Goal: Transaction & Acquisition: Purchase product/service

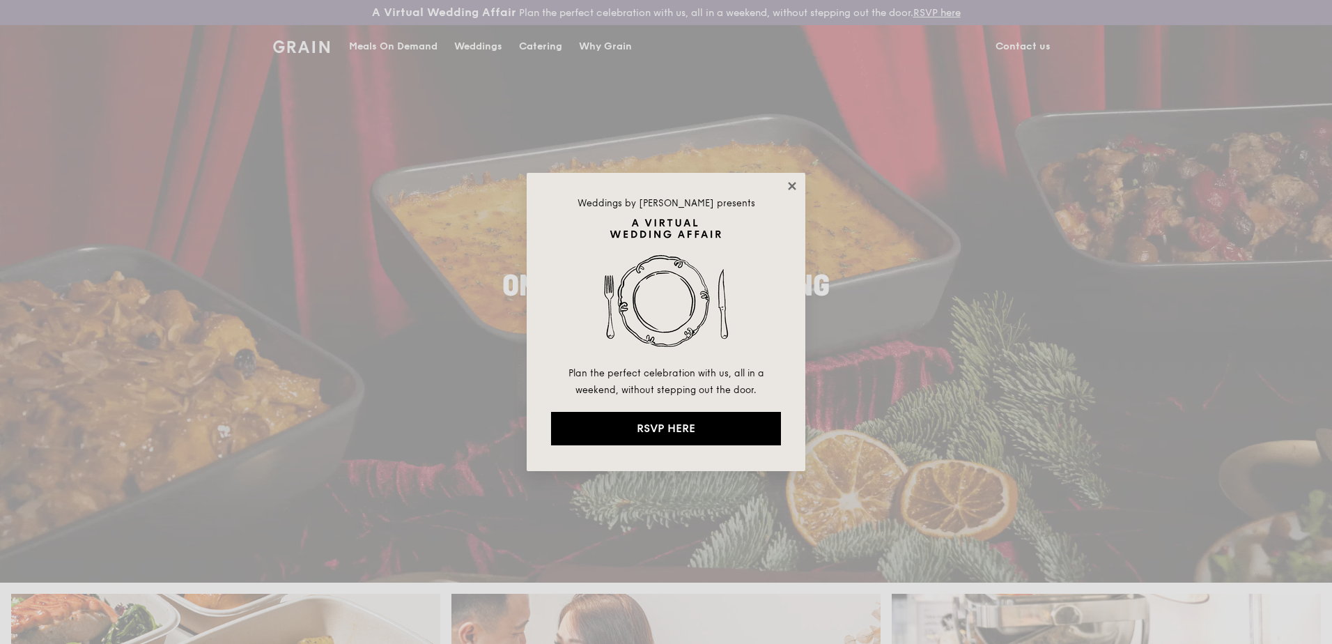
click at [794, 187] on icon at bounding box center [792, 186] width 8 height 8
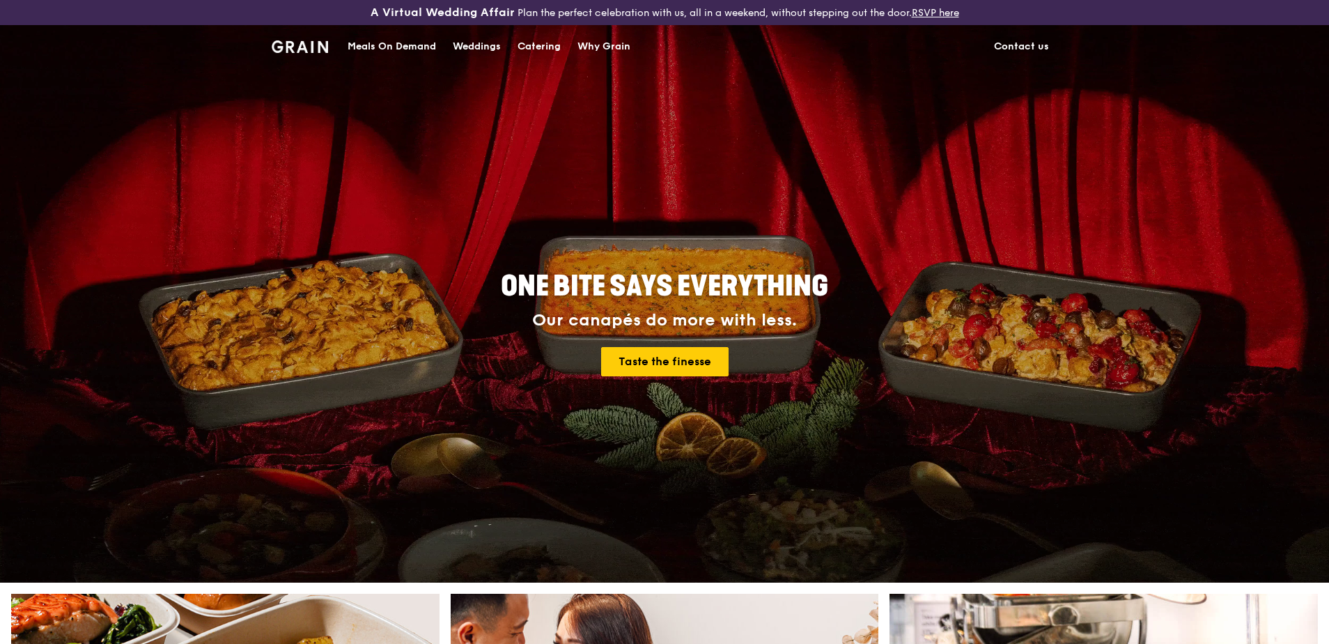
click at [539, 42] on div "Catering" at bounding box center [539, 47] width 43 height 42
click at [367, 45] on div "Meals On Demand" at bounding box center [392, 47] width 88 height 42
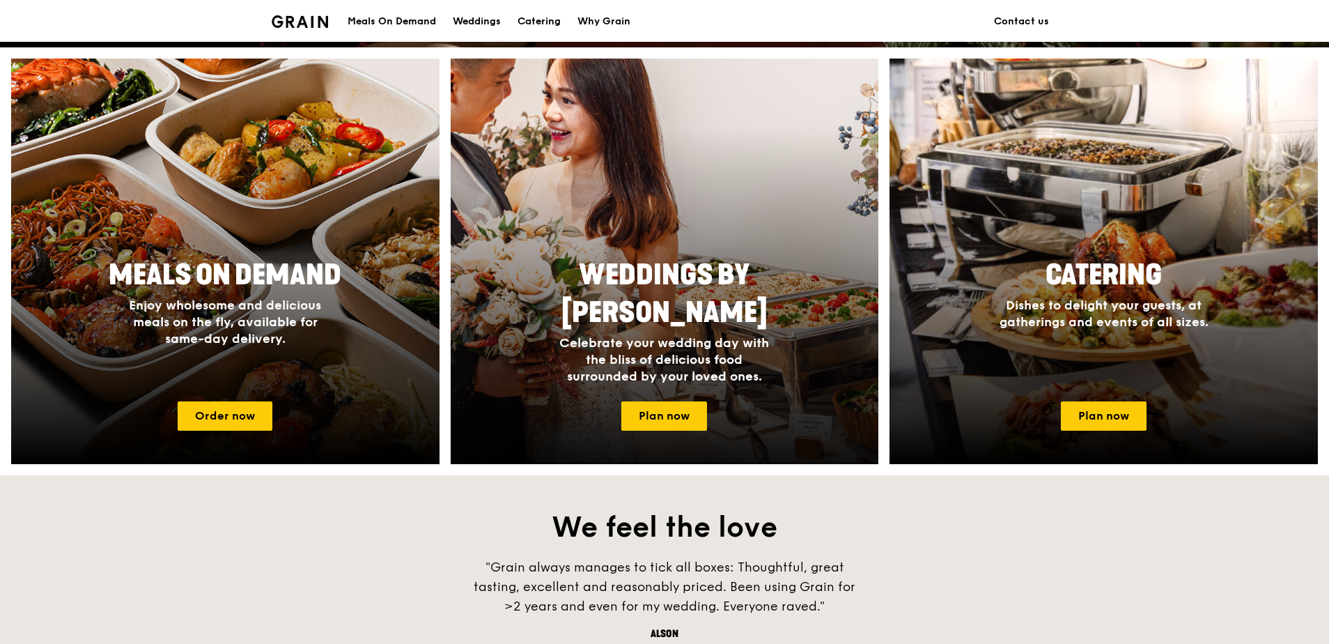
scroll to position [557, 0]
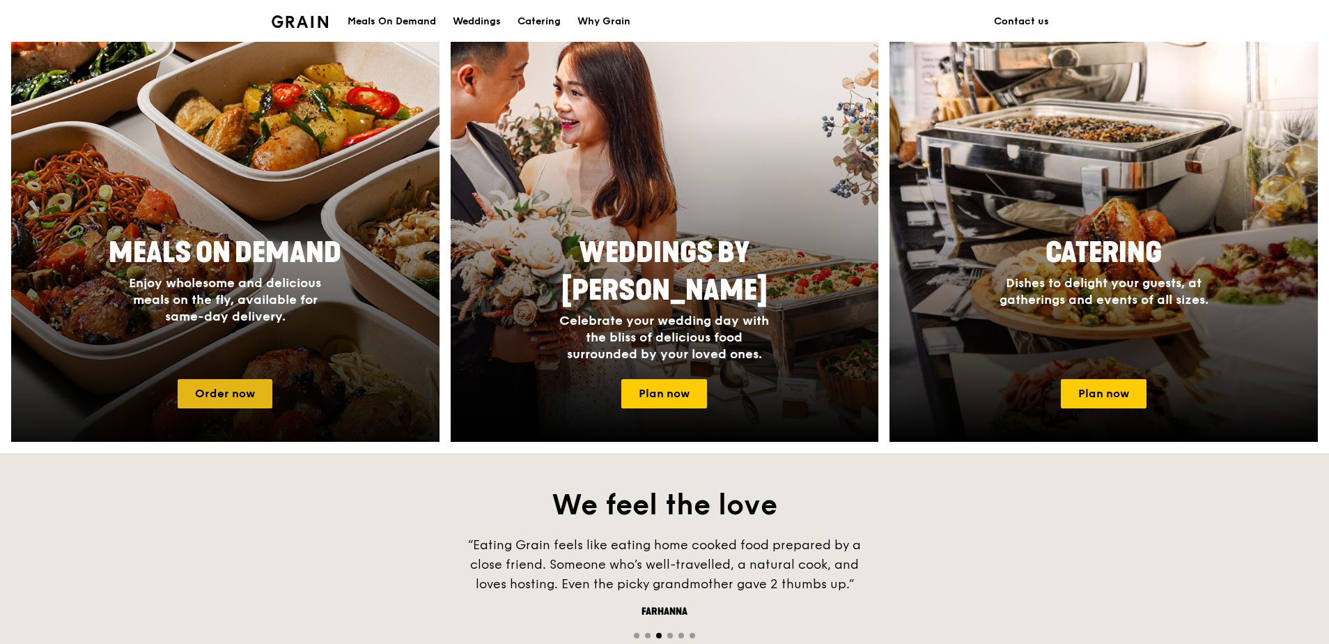
click at [236, 401] on link "Order now" at bounding box center [225, 393] width 95 height 29
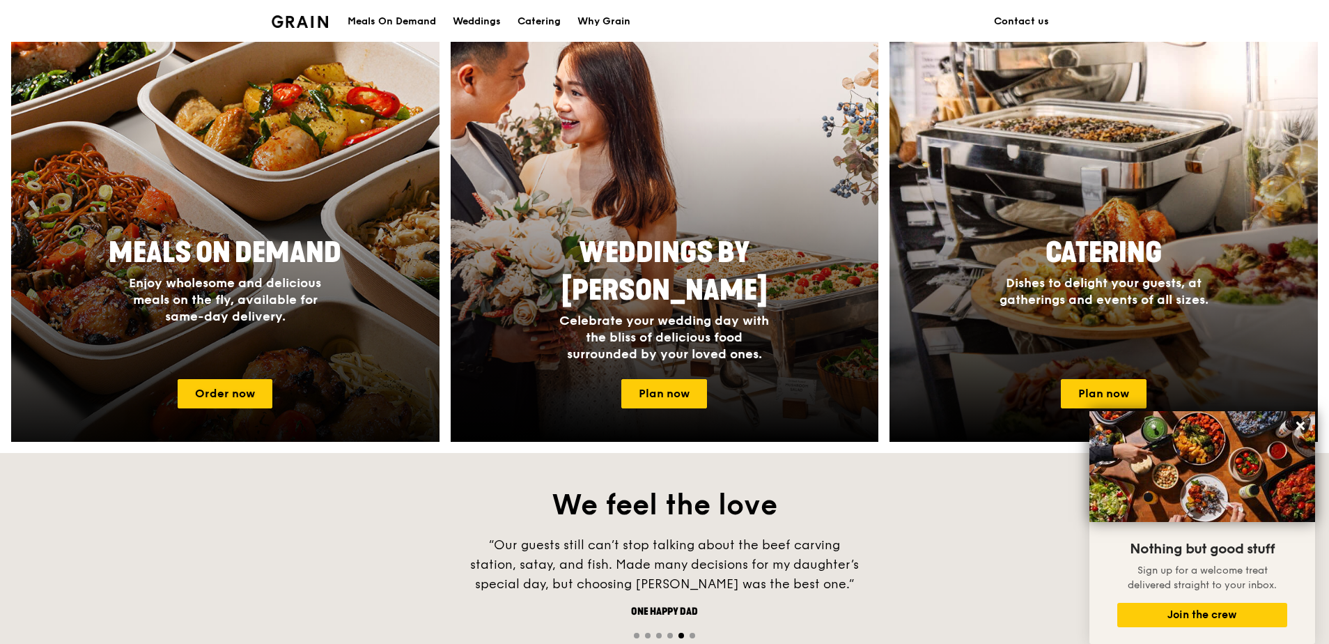
click at [275, 222] on div at bounding box center [225, 239] width 471 height 446
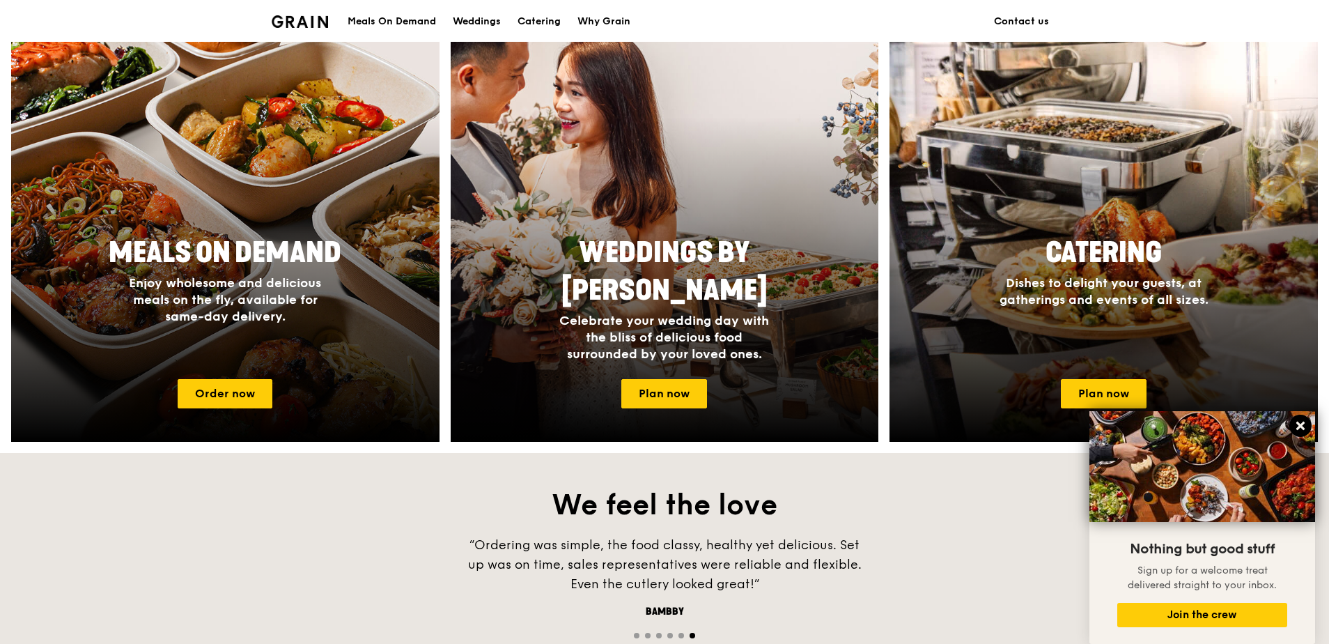
click at [1297, 419] on icon at bounding box center [1301, 425] width 13 height 13
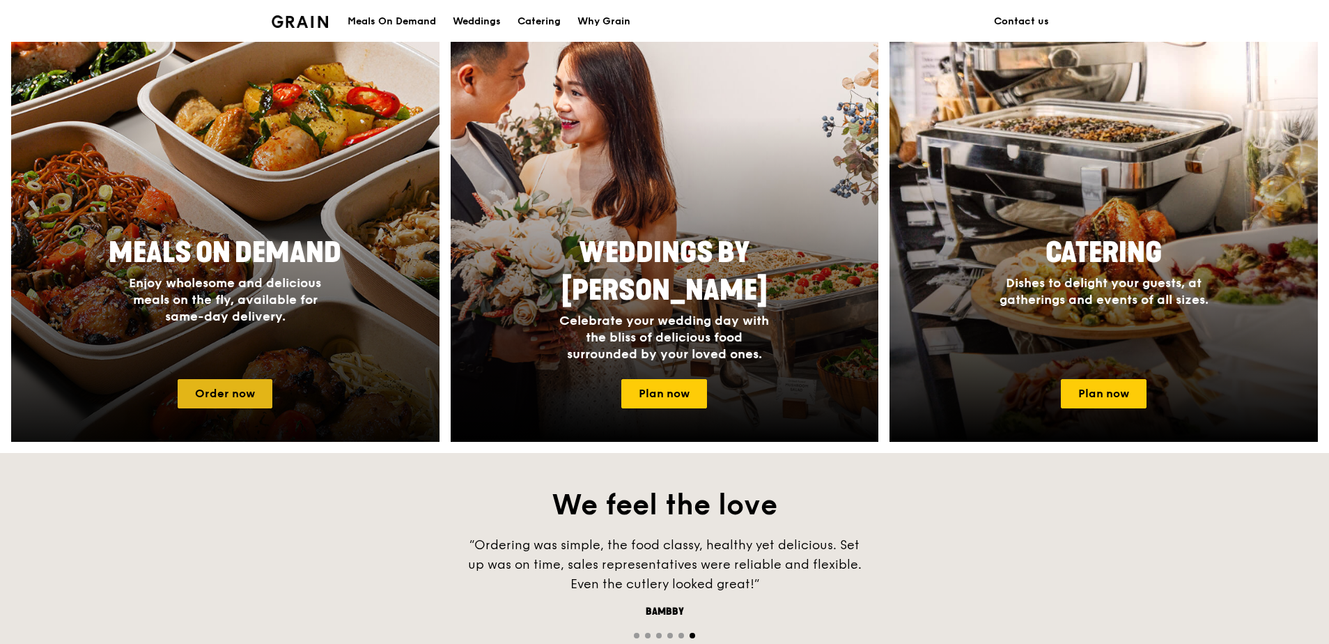
click at [236, 396] on link "Order now" at bounding box center [225, 393] width 95 height 29
click at [235, 387] on link "Order now" at bounding box center [225, 393] width 95 height 29
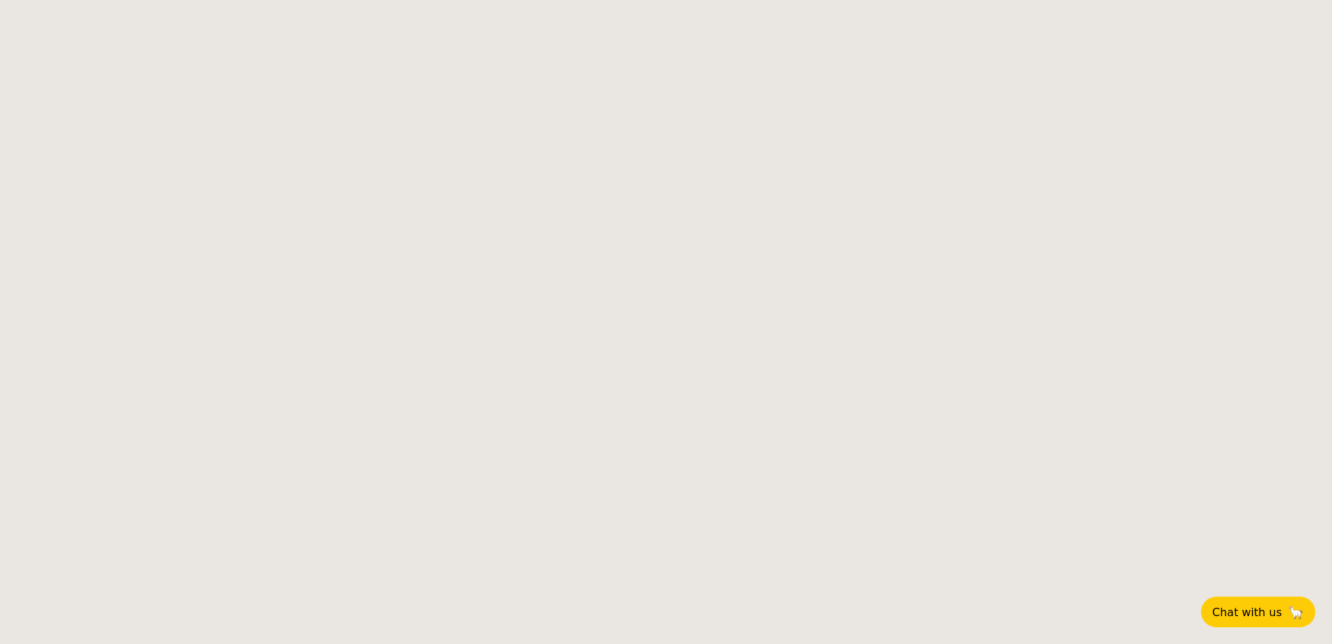
select select
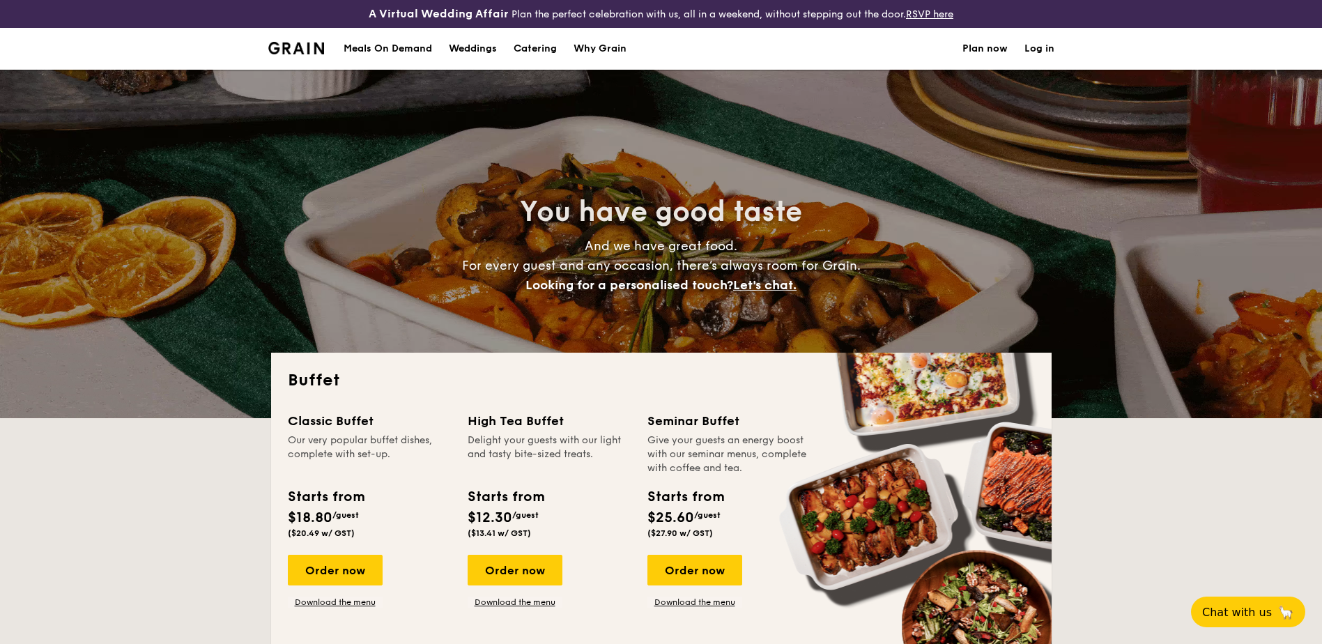
click at [392, 42] on div "Meals On Demand" at bounding box center [387, 49] width 88 height 42
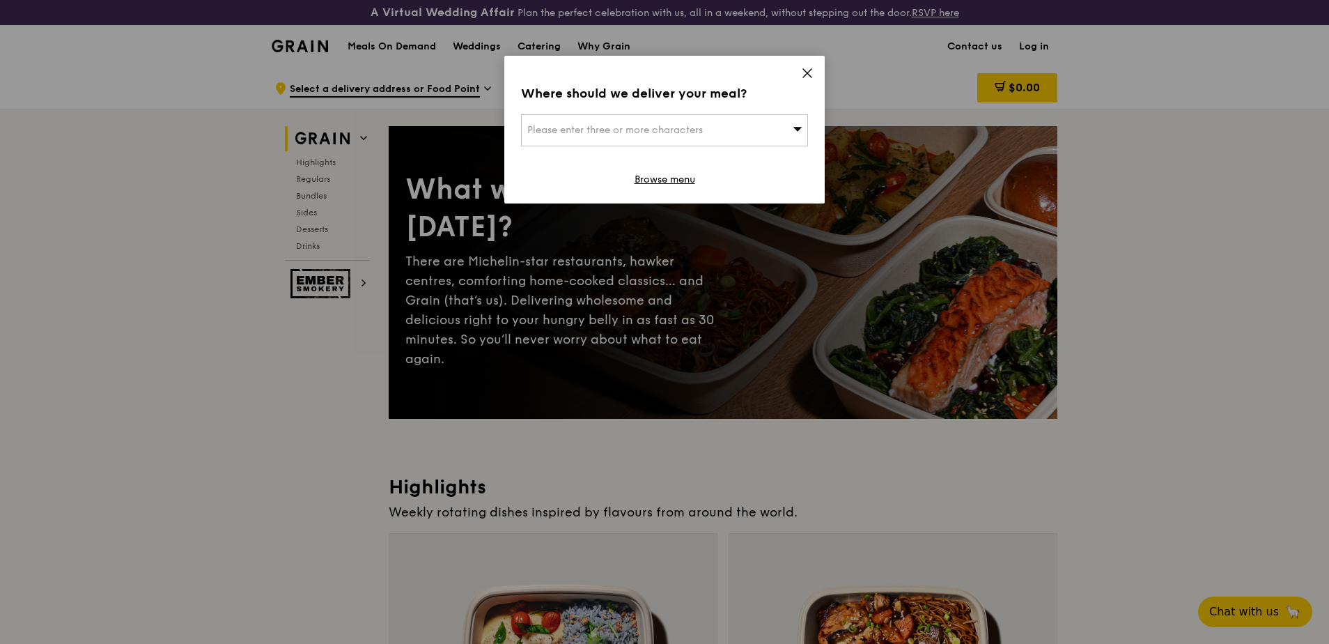
click at [807, 72] on icon at bounding box center [807, 73] width 13 height 13
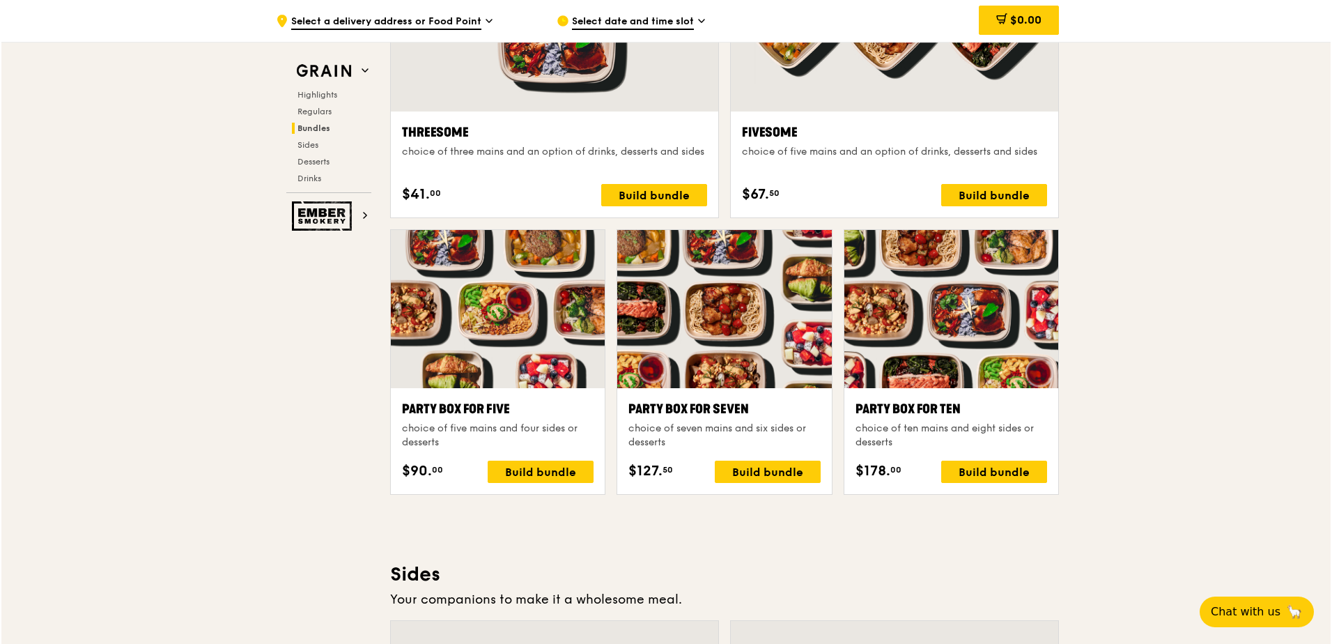
scroll to position [2594, 0]
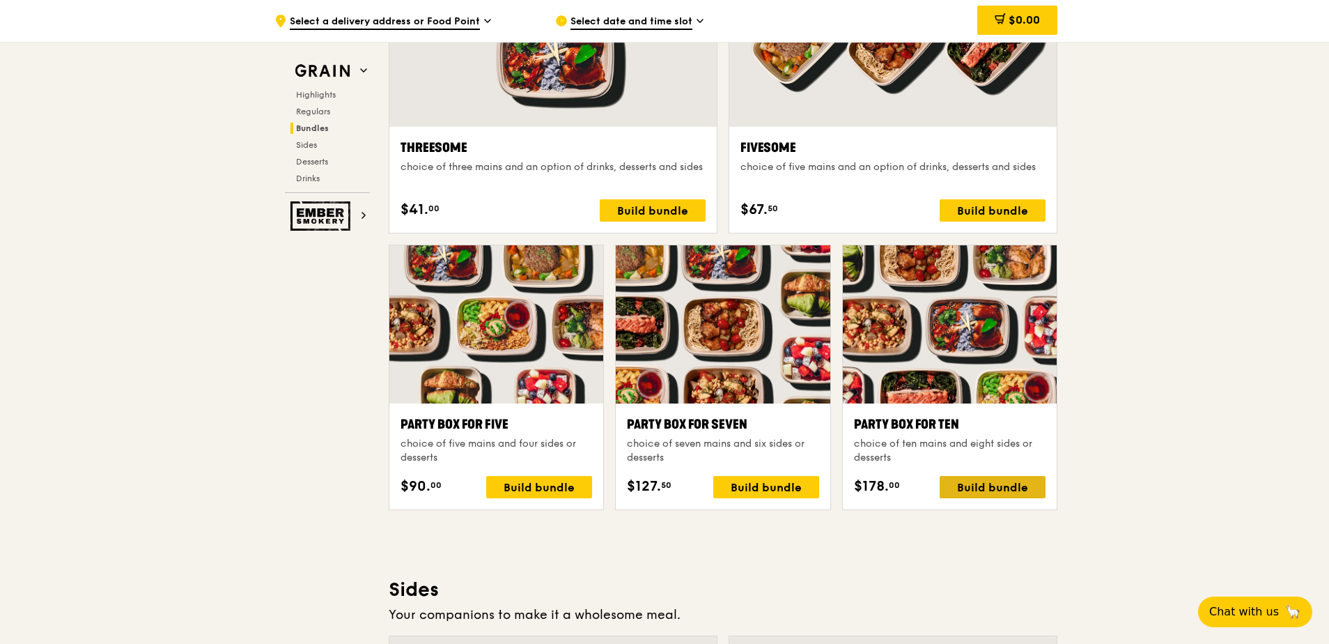
click at [984, 490] on div "Build bundle" at bounding box center [993, 487] width 106 height 22
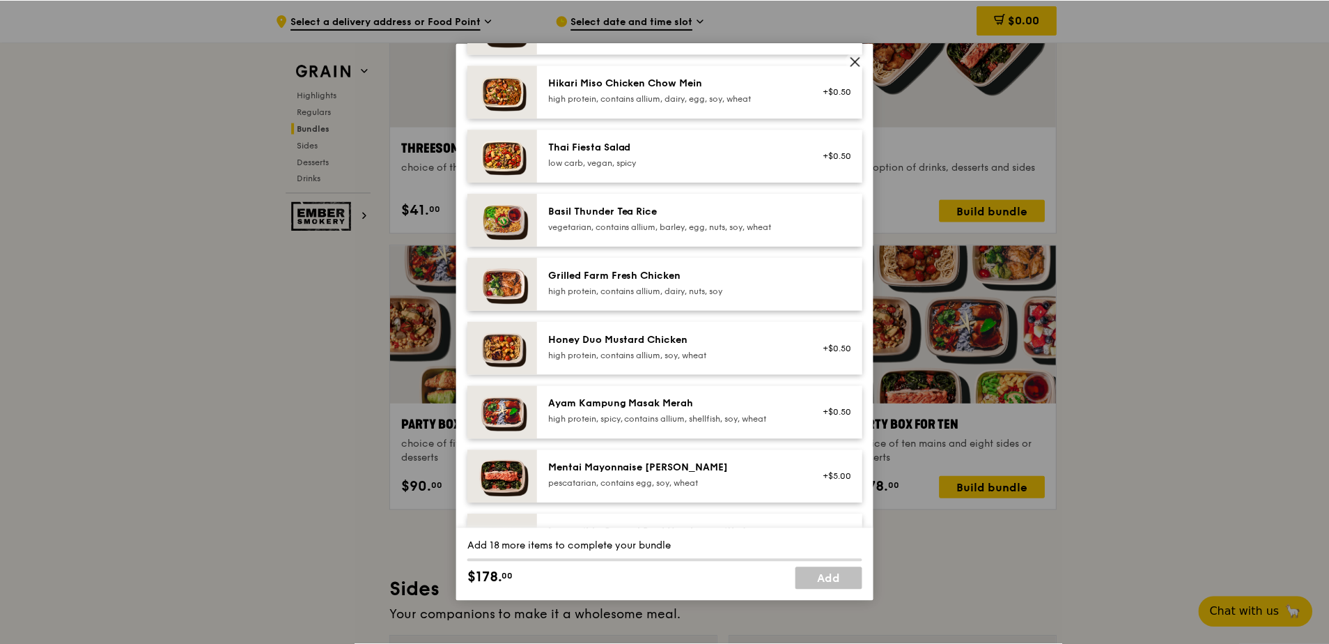
scroll to position [0, 0]
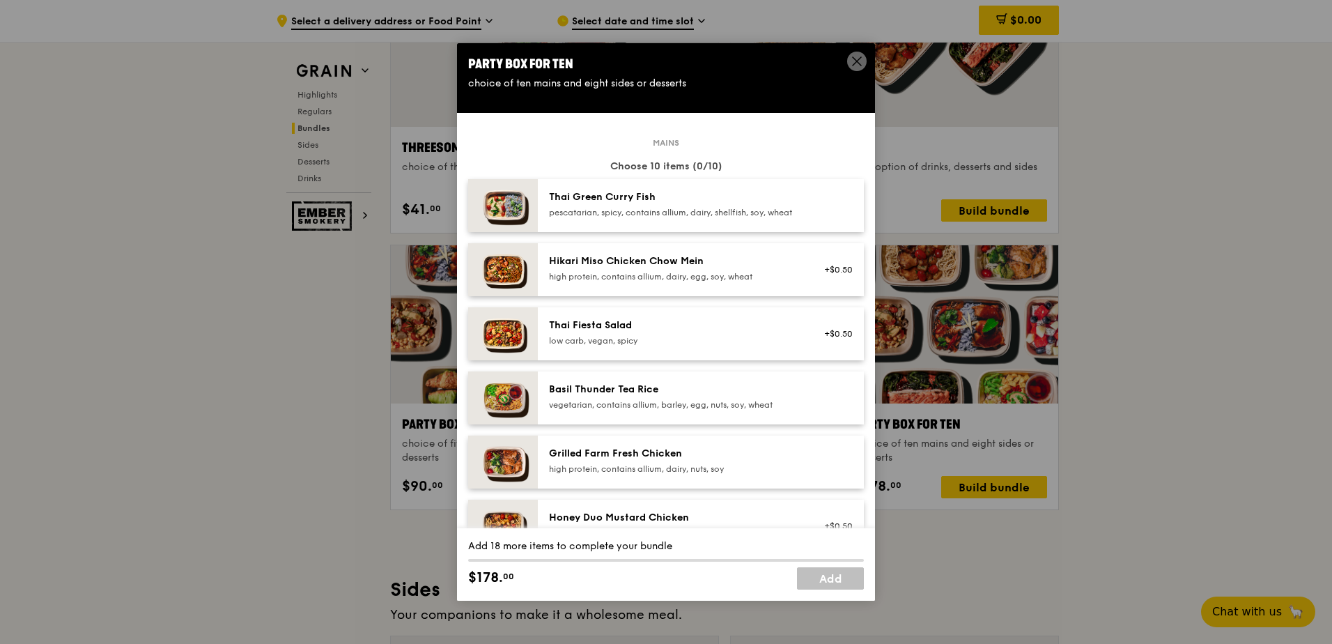
click at [682, 191] on div "Thai Green Curry Fish" at bounding box center [674, 197] width 250 height 14
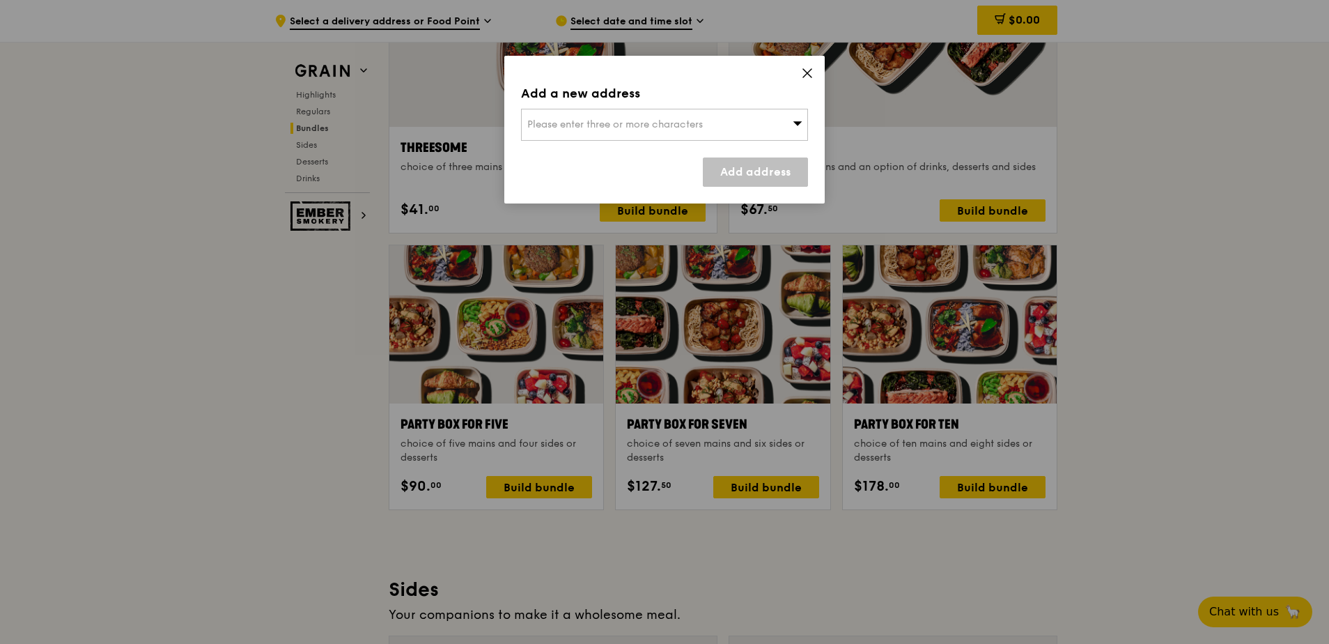
click at [775, 119] on div "Please enter three or more characters" at bounding box center [664, 125] width 287 height 32
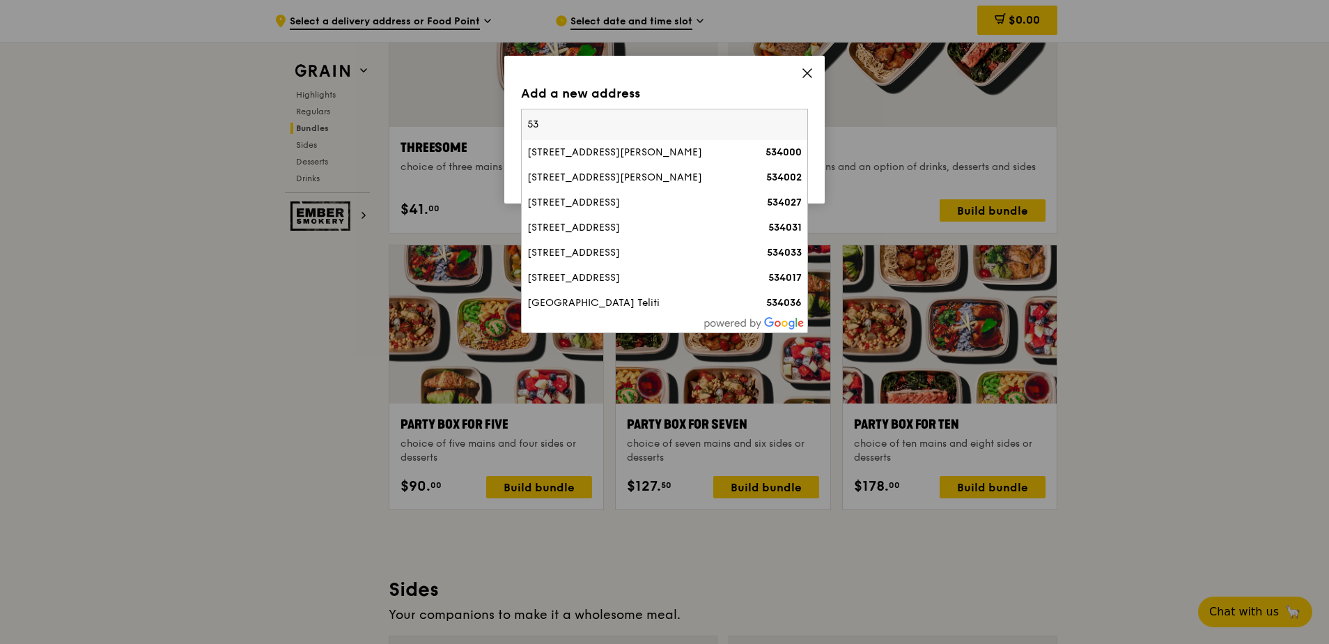
type input "5"
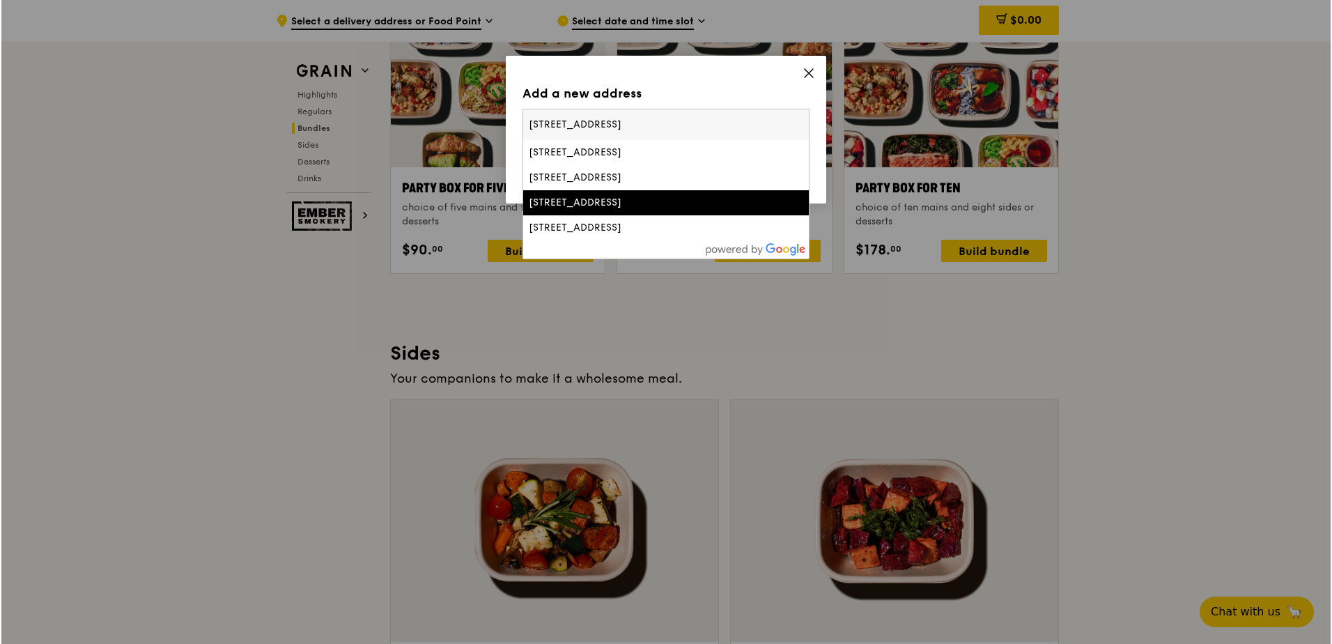
scroll to position [2594, 0]
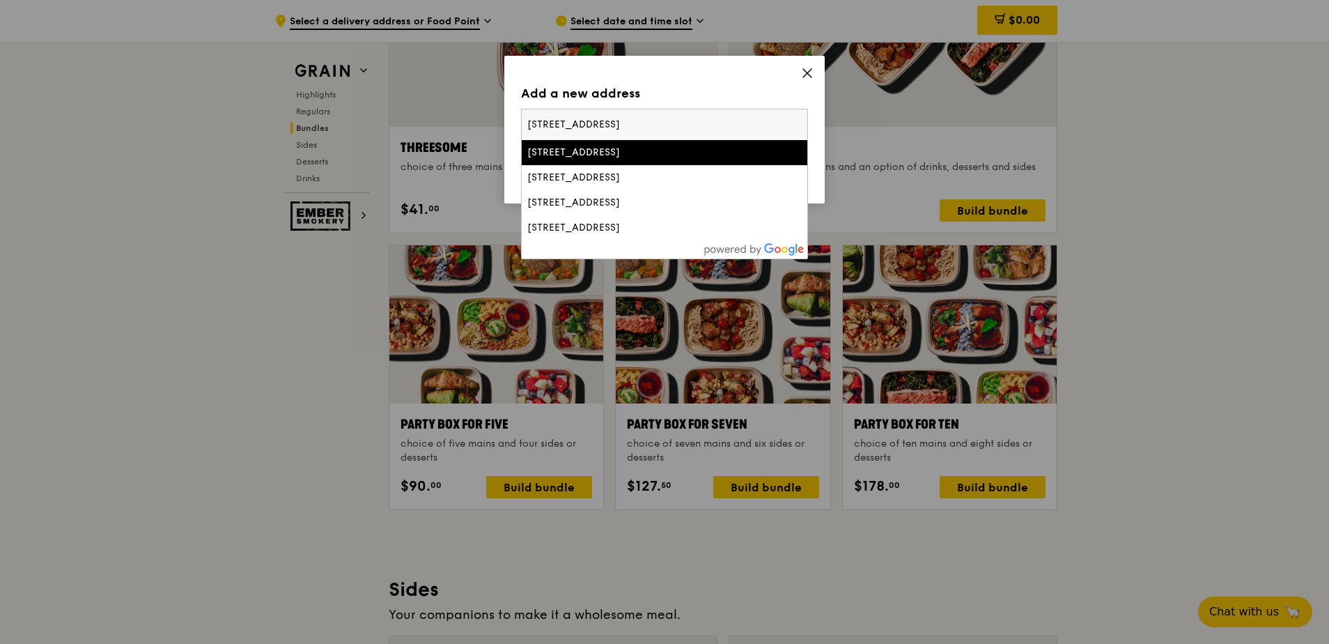
click at [711, 127] on input "112 Tanah Merah Coast Road" at bounding box center [665, 124] width 286 height 31
type input "112 Tanah Merah Coast Road"
click at [737, 86] on div "Add a new address" at bounding box center [664, 94] width 287 height 20
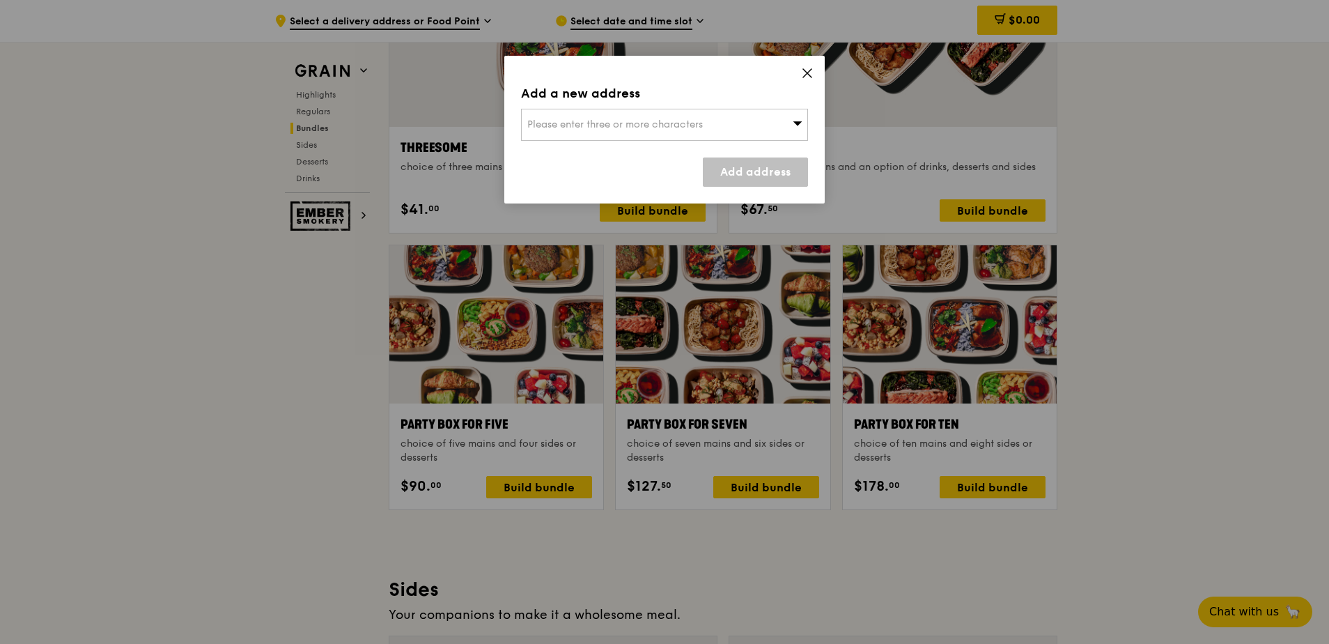
click at [718, 130] on div "Please enter three or more characters" at bounding box center [664, 125] width 287 height 32
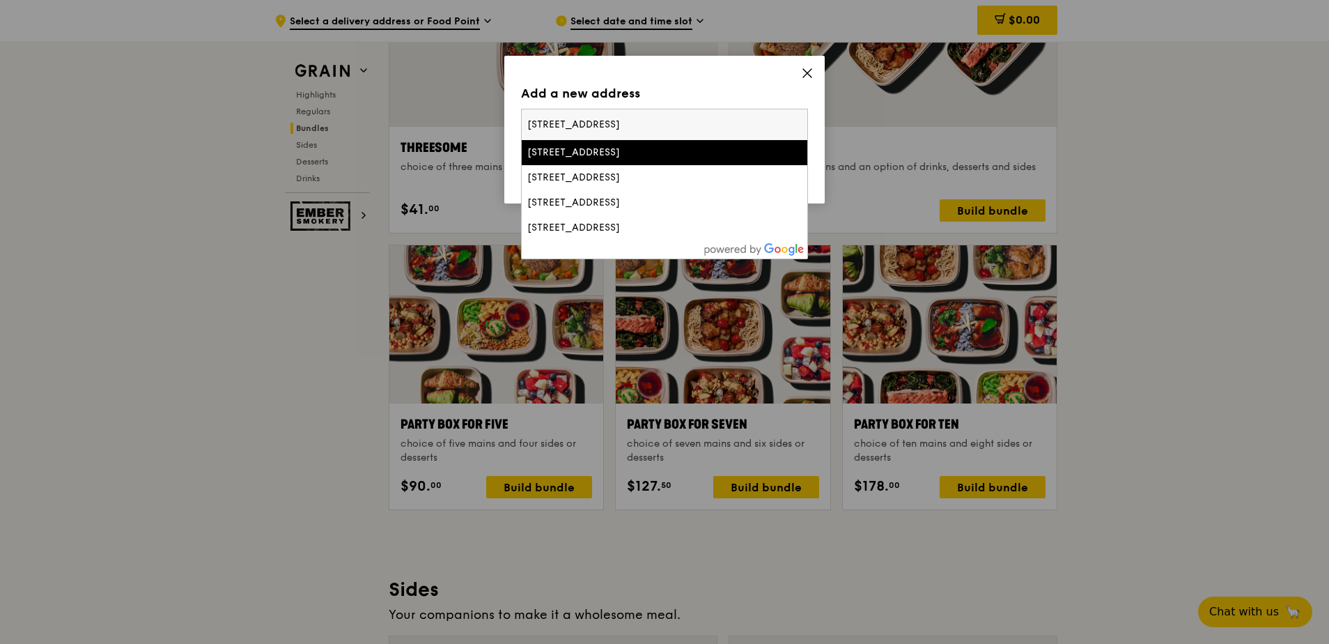
click at [719, 127] on input "112 Tanah Merah Coast Road" at bounding box center [665, 124] width 286 height 31
click at [745, 84] on div "Add a new address" at bounding box center [664, 94] width 287 height 20
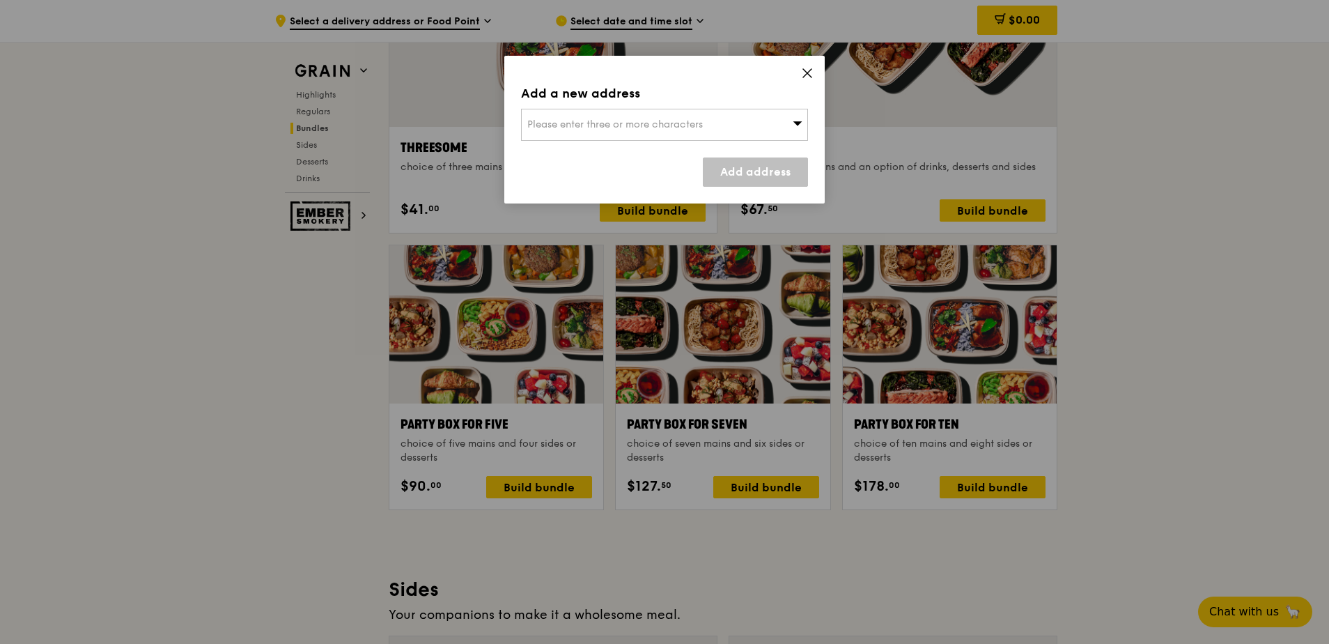
click at [723, 123] on div "Please enter three or more characters" at bounding box center [664, 125] width 287 height 32
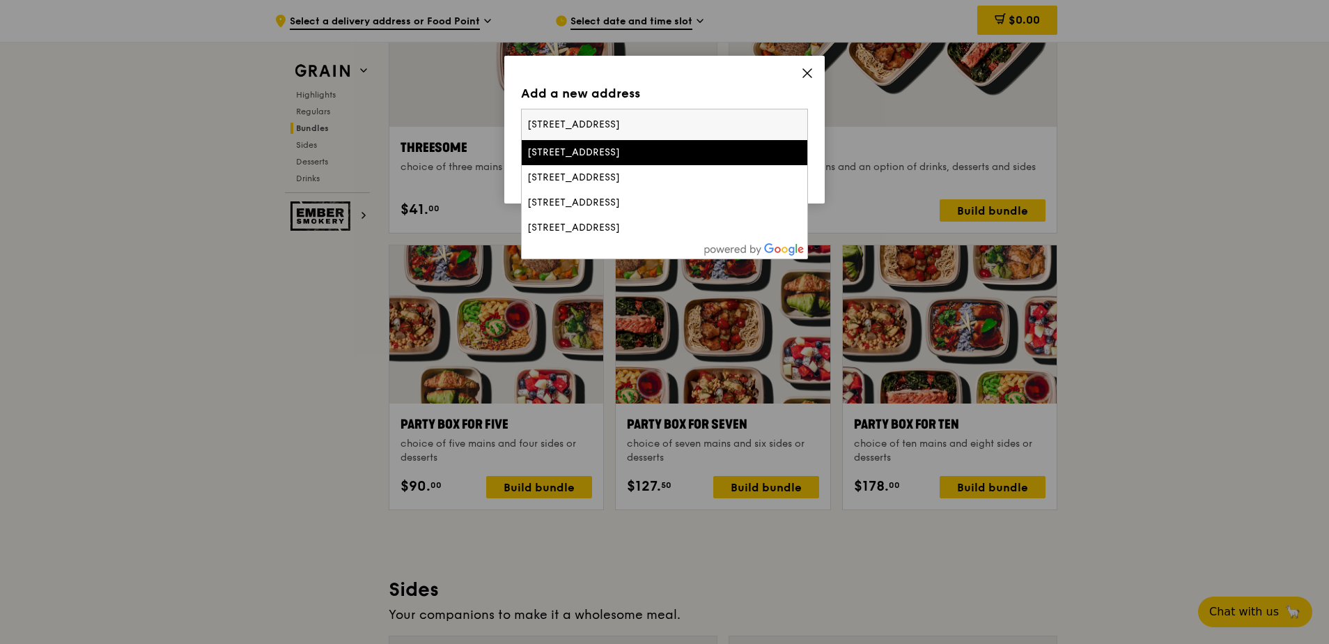
drag, startPoint x: 676, startPoint y: 125, endPoint x: 253, endPoint y: 127, distance: 422.9
click at [255, 128] on div "Add a new address Please enter three or more characters 112 Tanah Merah Coast R…" at bounding box center [664, 322] width 1329 height 644
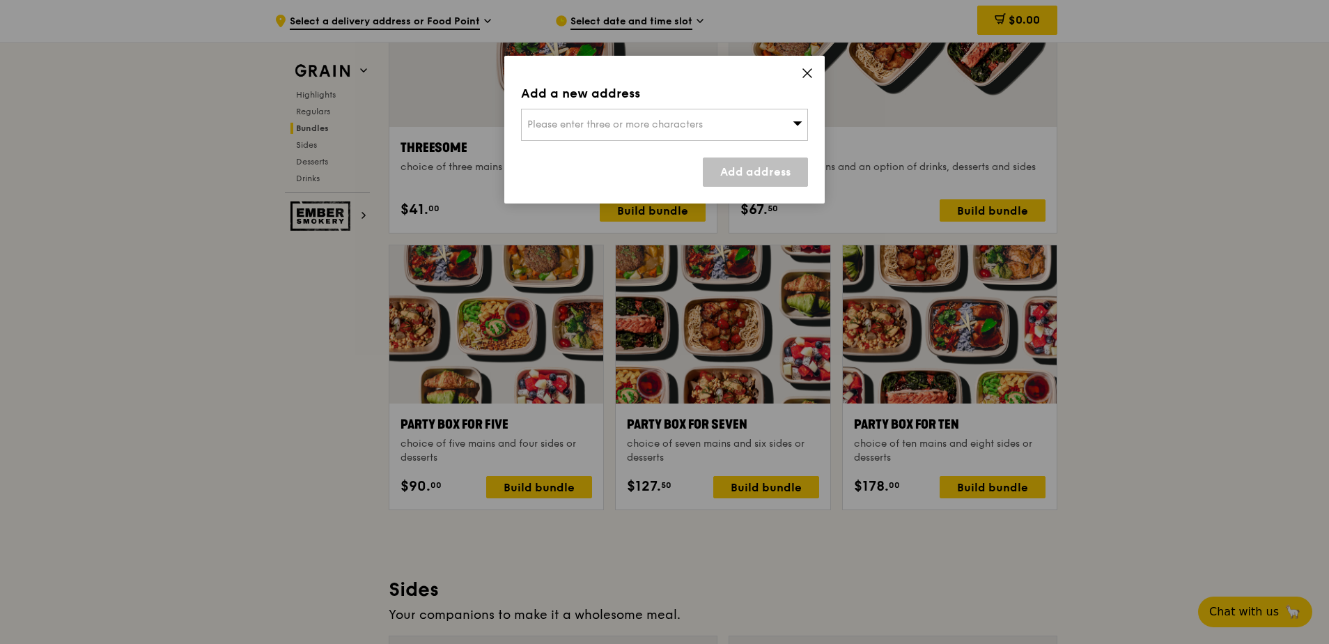
click at [714, 127] on div "Please enter three or more characters" at bounding box center [664, 125] width 287 height 32
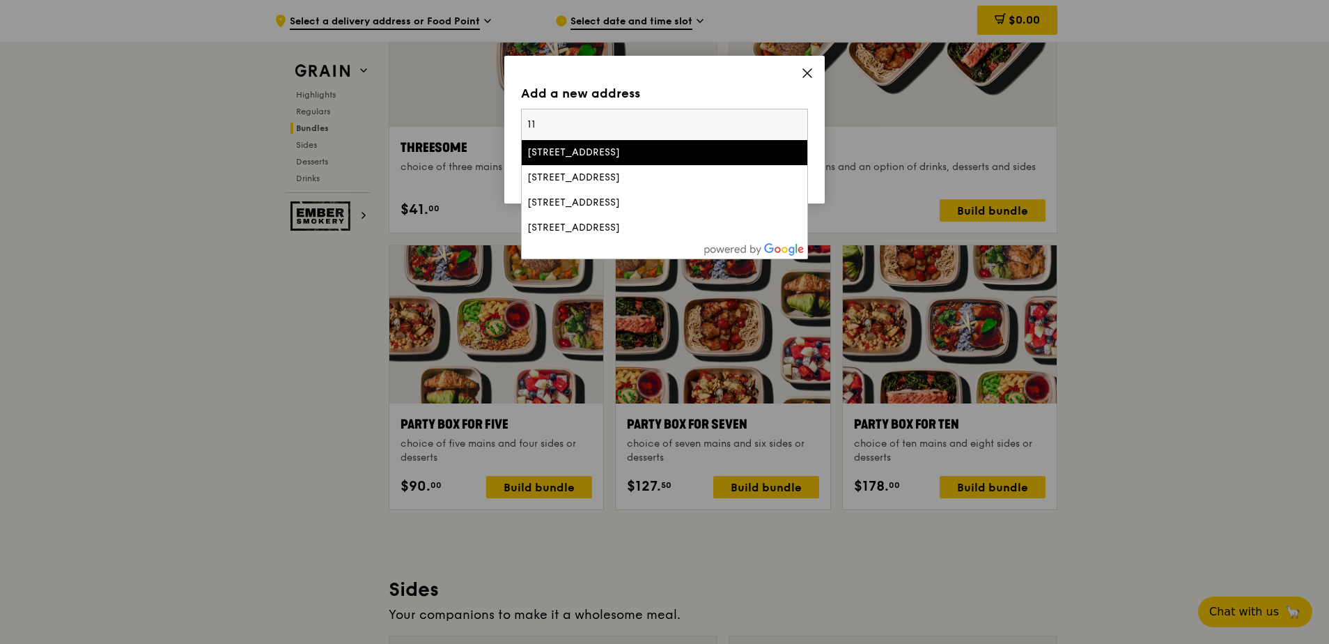
type input "1"
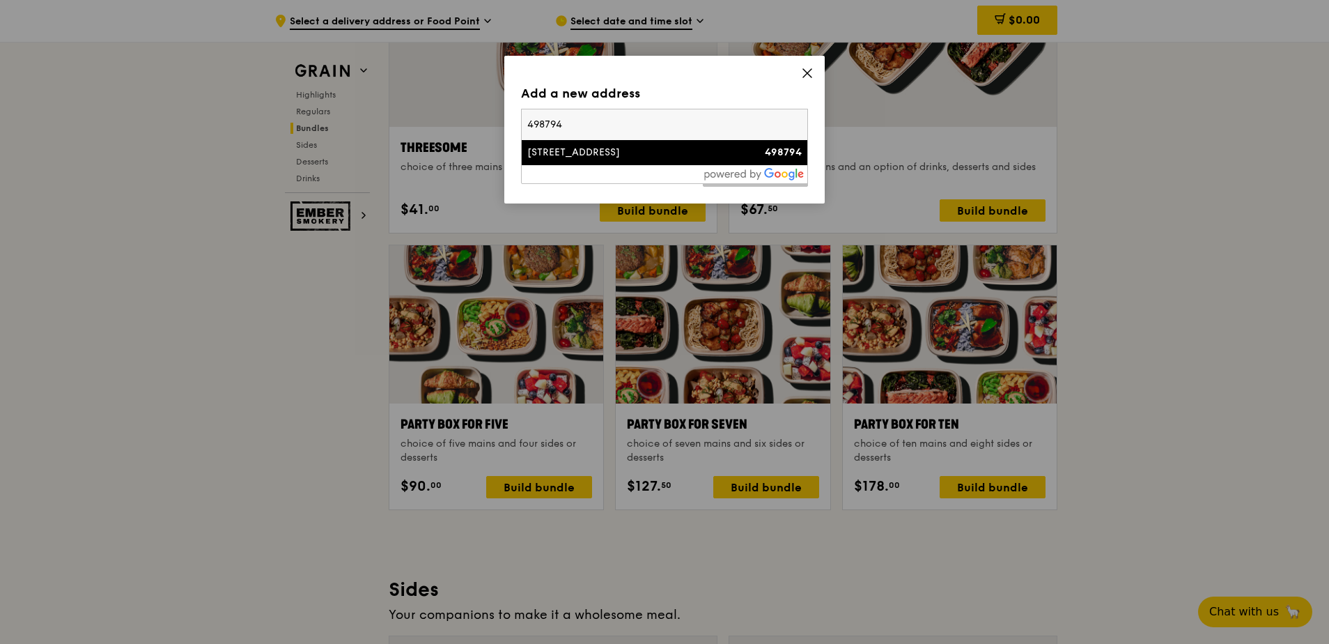
type input "498794"
click at [656, 153] on div "119 Tanah Merah Coast Road" at bounding box center [630, 153] width 206 height 14
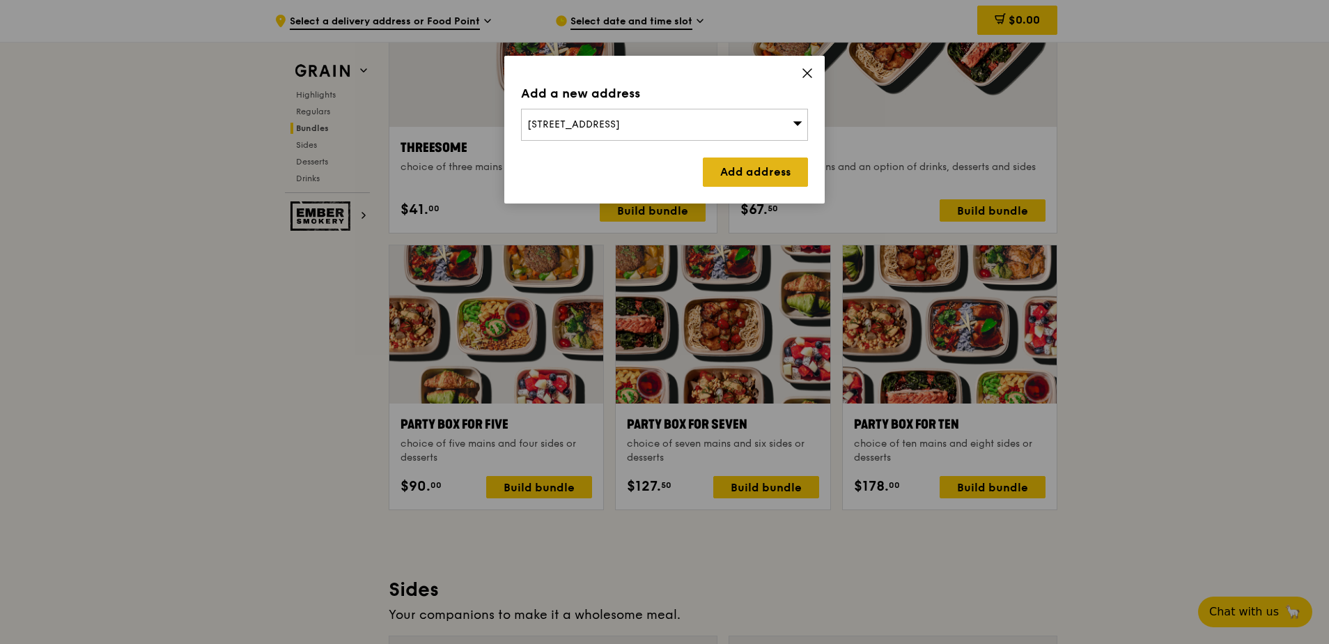
click at [760, 172] on link "Add address" at bounding box center [755, 171] width 105 height 29
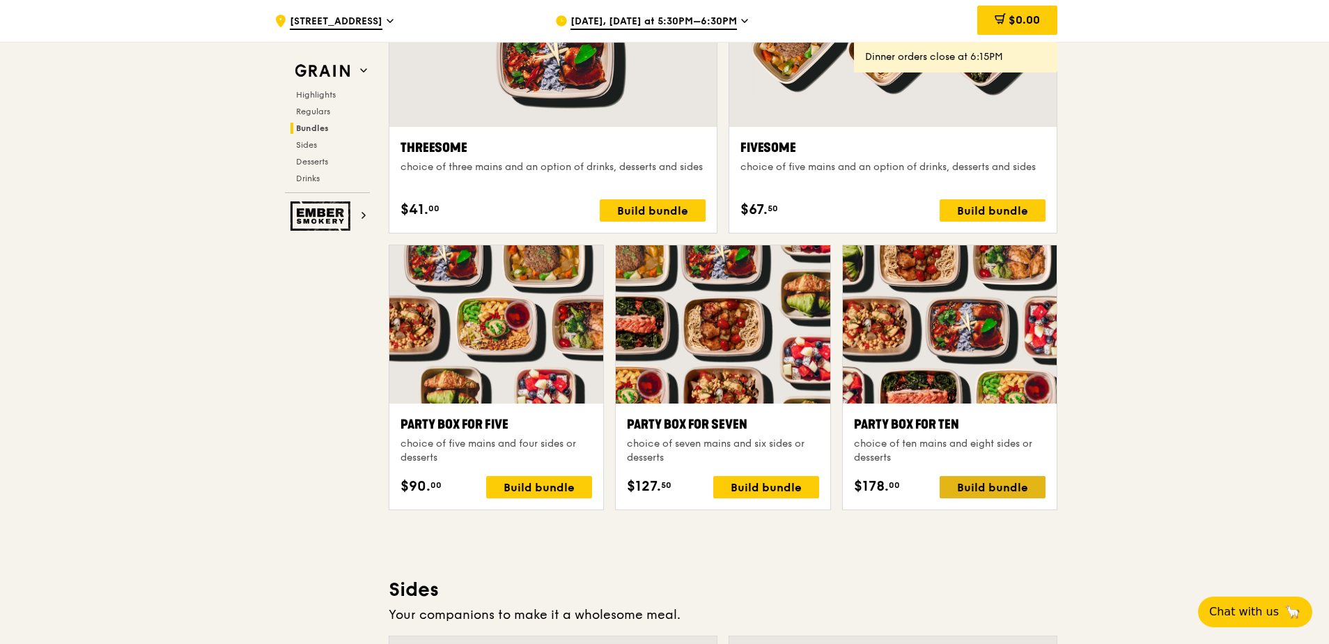
click at [1005, 493] on div "Build bundle" at bounding box center [993, 487] width 106 height 22
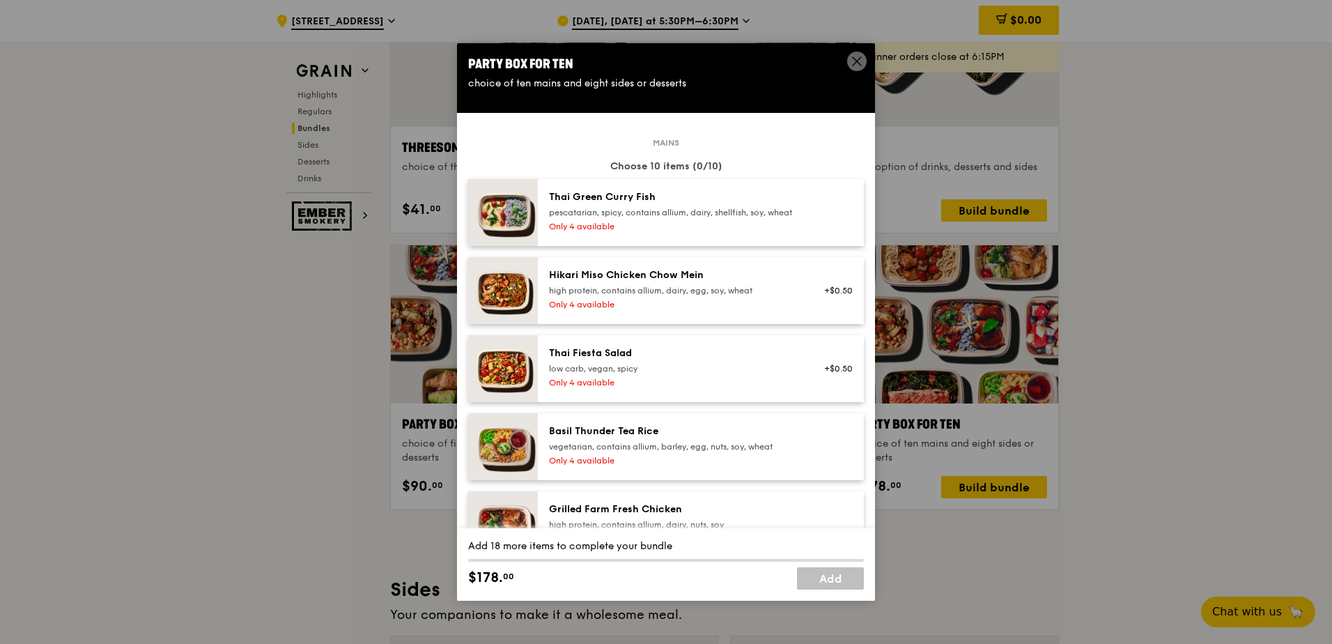
click at [743, 205] on div "Thai Green Curry Fish pescatarian, spicy, contains allium, dairy, shellfish, so…" at bounding box center [674, 204] width 250 height 28
click at [757, 203] on div "Thai Green Curry Fish" at bounding box center [674, 197] width 250 height 14
click at [717, 202] on div "Thai Green Curry Fish" at bounding box center [674, 197] width 250 height 14
click at [663, 438] on div "Basil Thunder Tea Rice" at bounding box center [674, 431] width 250 height 14
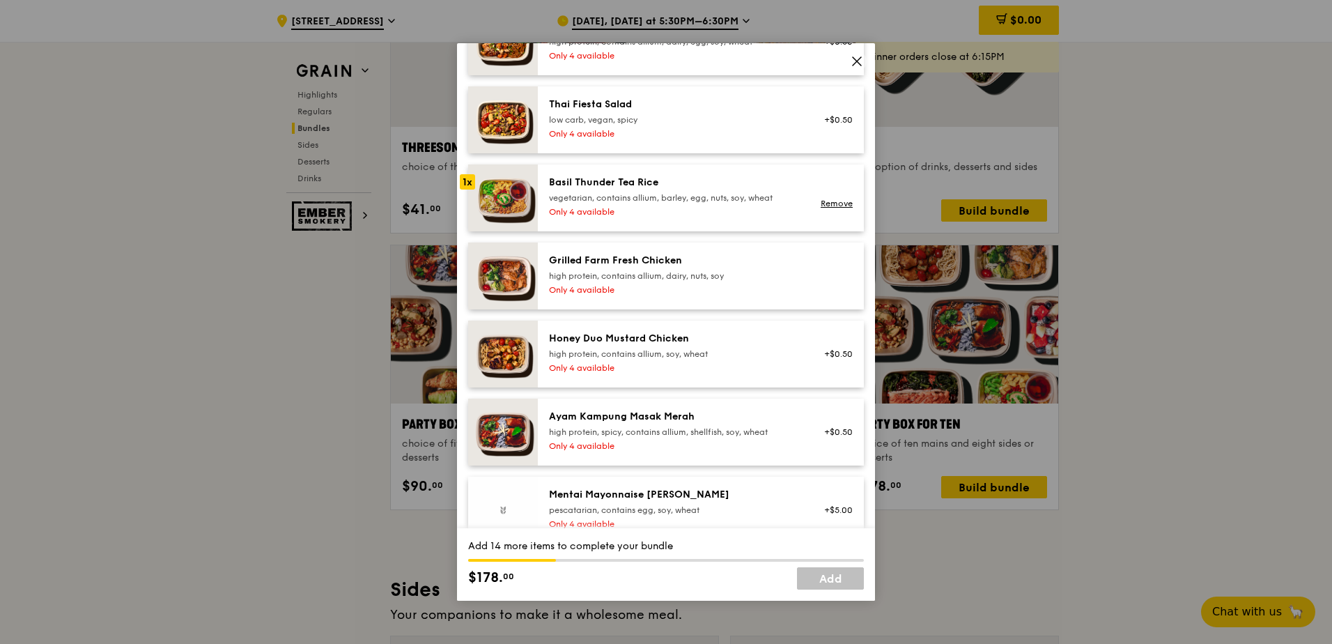
scroll to position [279, 0]
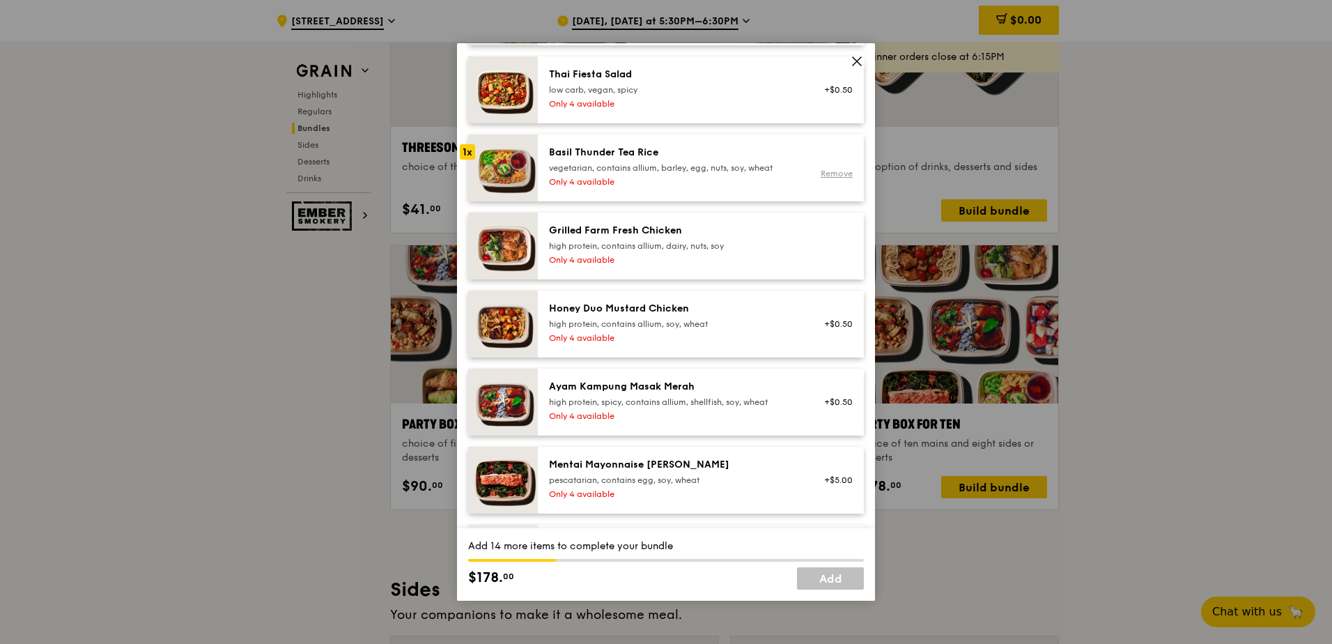
click at [830, 178] on link "Remove" at bounding box center [837, 174] width 32 height 10
click at [734, 252] on div "high protein, contains allium, dairy, nuts, soy" at bounding box center [674, 245] width 250 height 11
click at [667, 252] on div "high protein, contains allium, dairy, nuts, soy" at bounding box center [674, 245] width 250 height 11
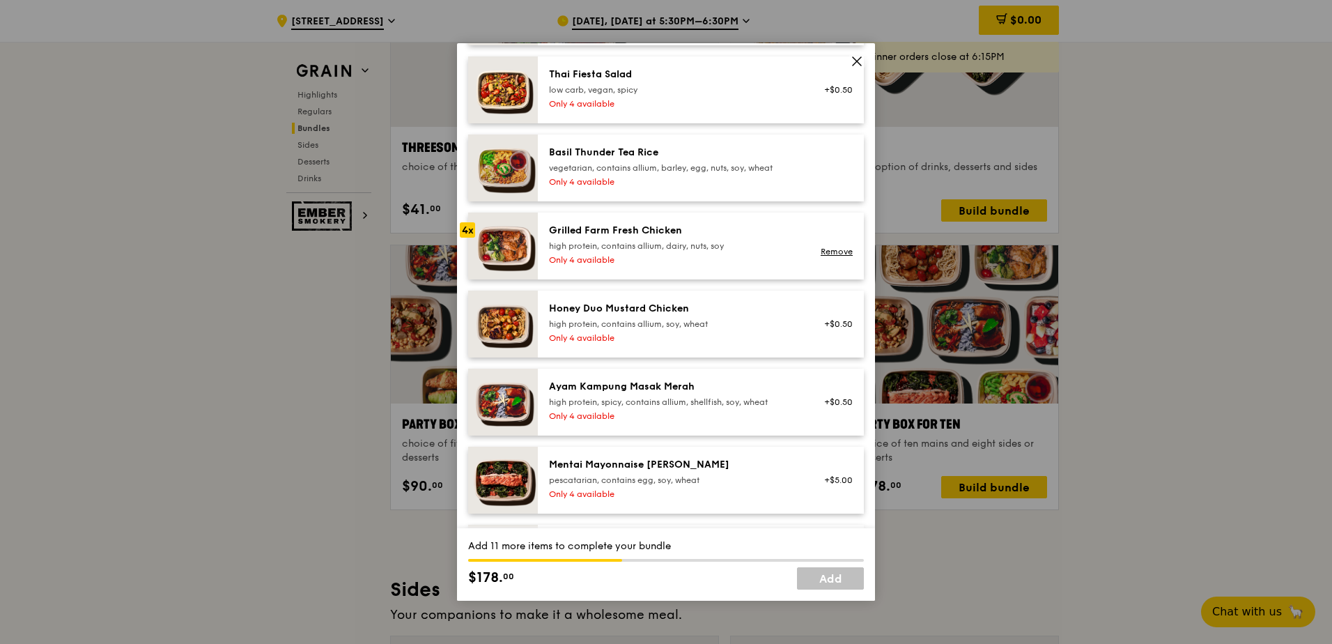
click at [667, 251] on div "Grilled Farm Fresh Chicken high protein, contains allium, dairy, nuts, soy" at bounding box center [674, 238] width 250 height 28
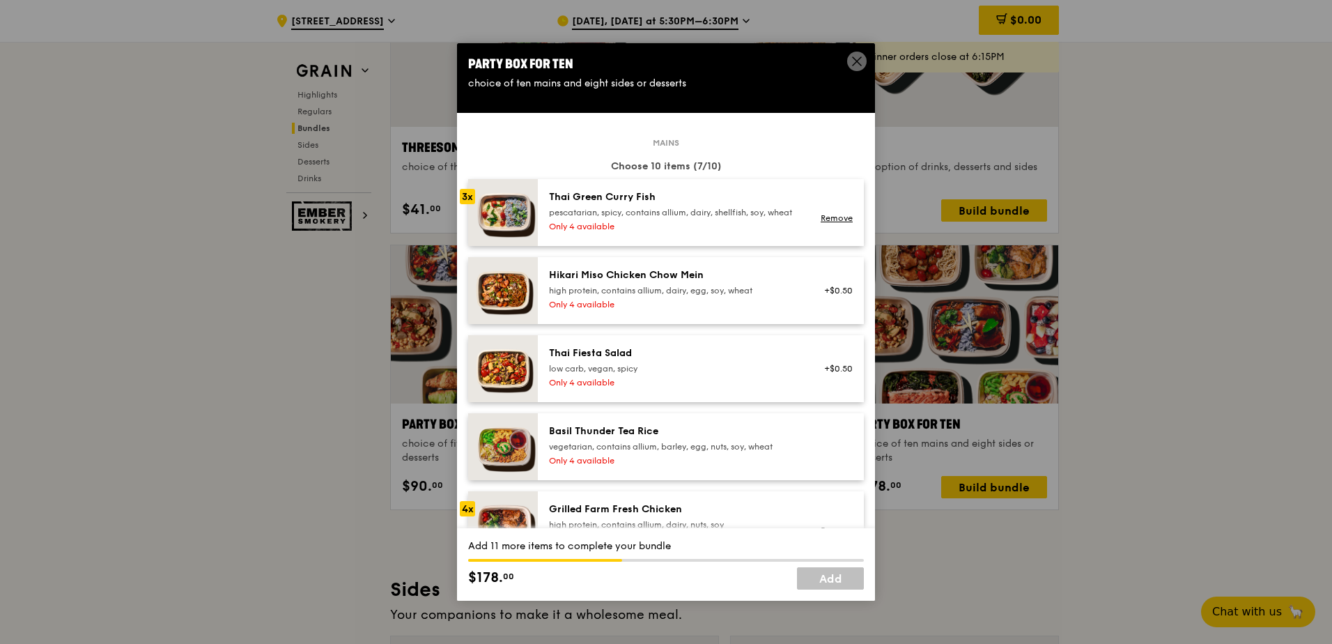
click at [680, 213] on div "pescatarian, spicy, contains allium, dairy, shellfish, soy, wheat" at bounding box center [674, 212] width 250 height 11
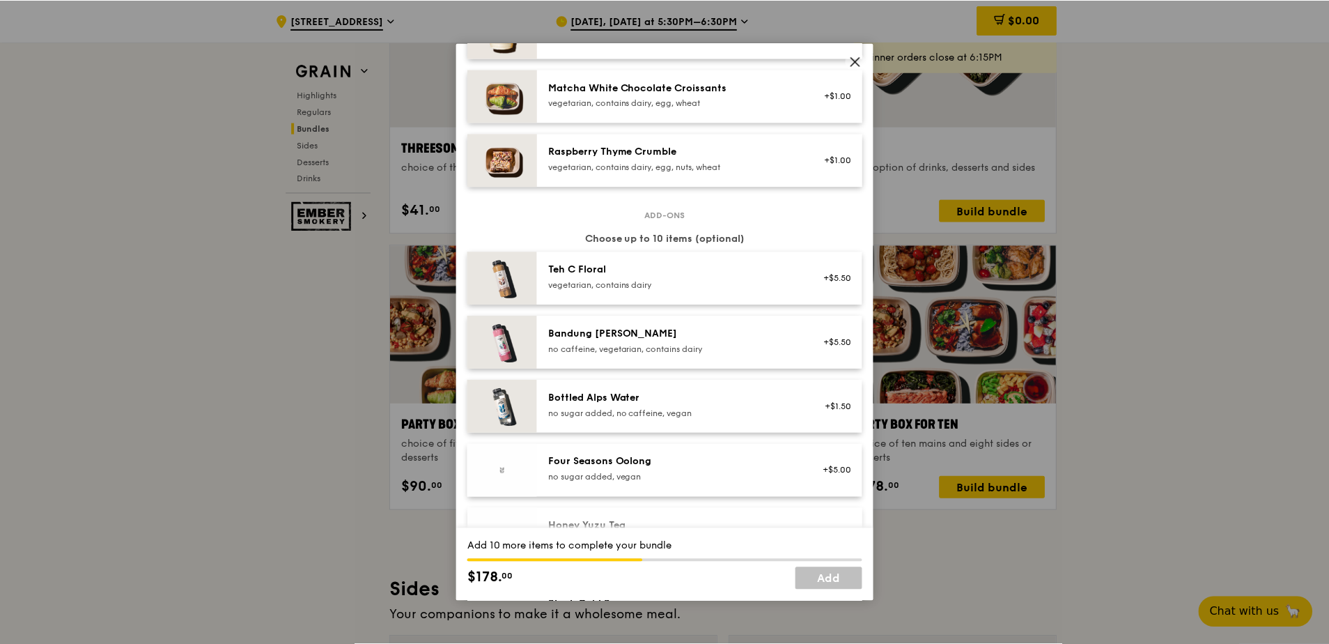
scroll to position [1463, 0]
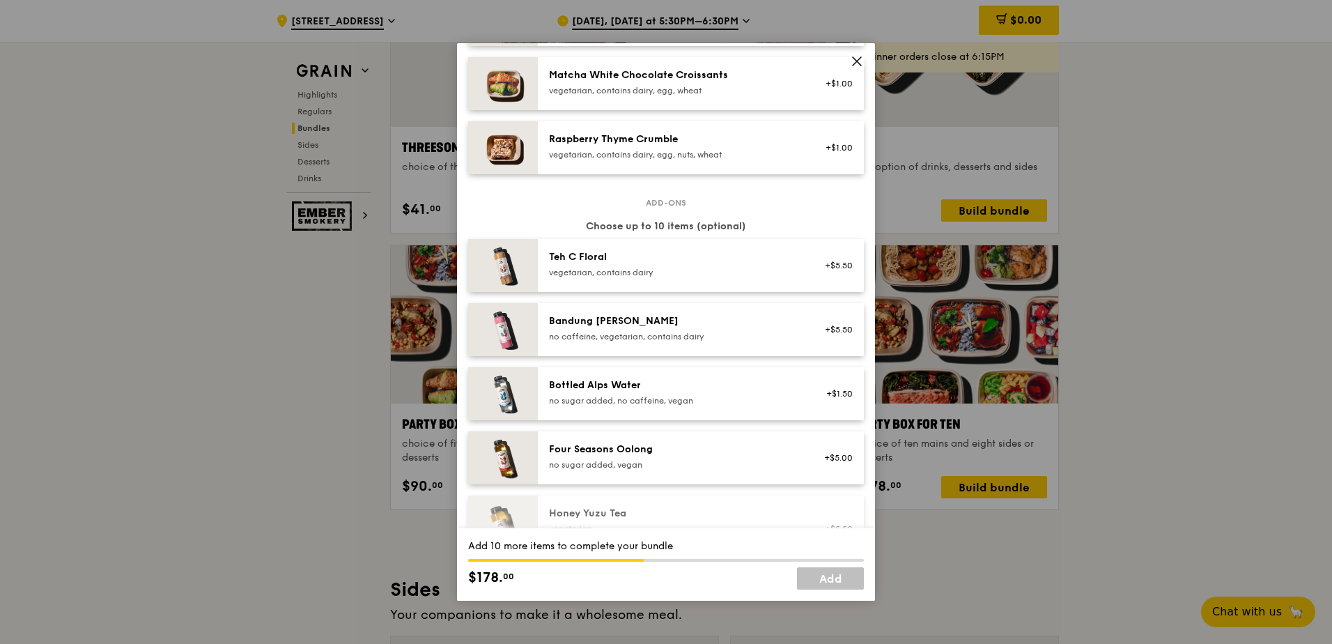
click at [850, 58] on span at bounding box center [857, 62] width 20 height 20
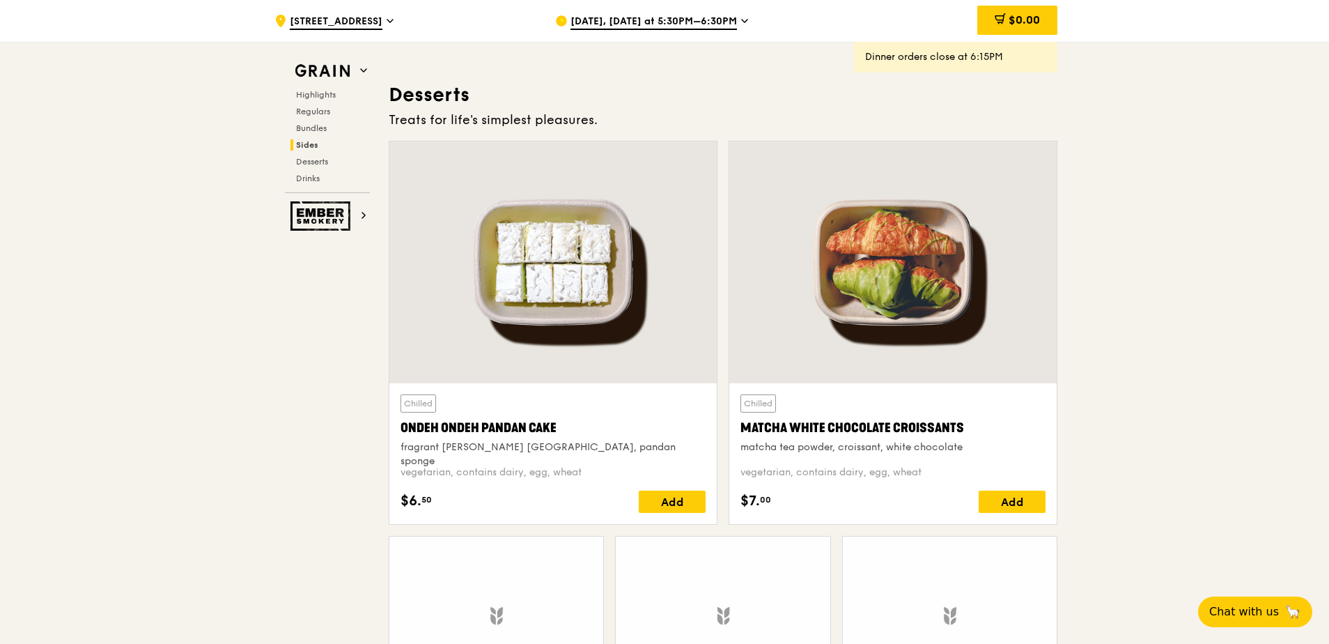
scroll to position [4266, 0]
